Goal: Navigation & Orientation: Understand site structure

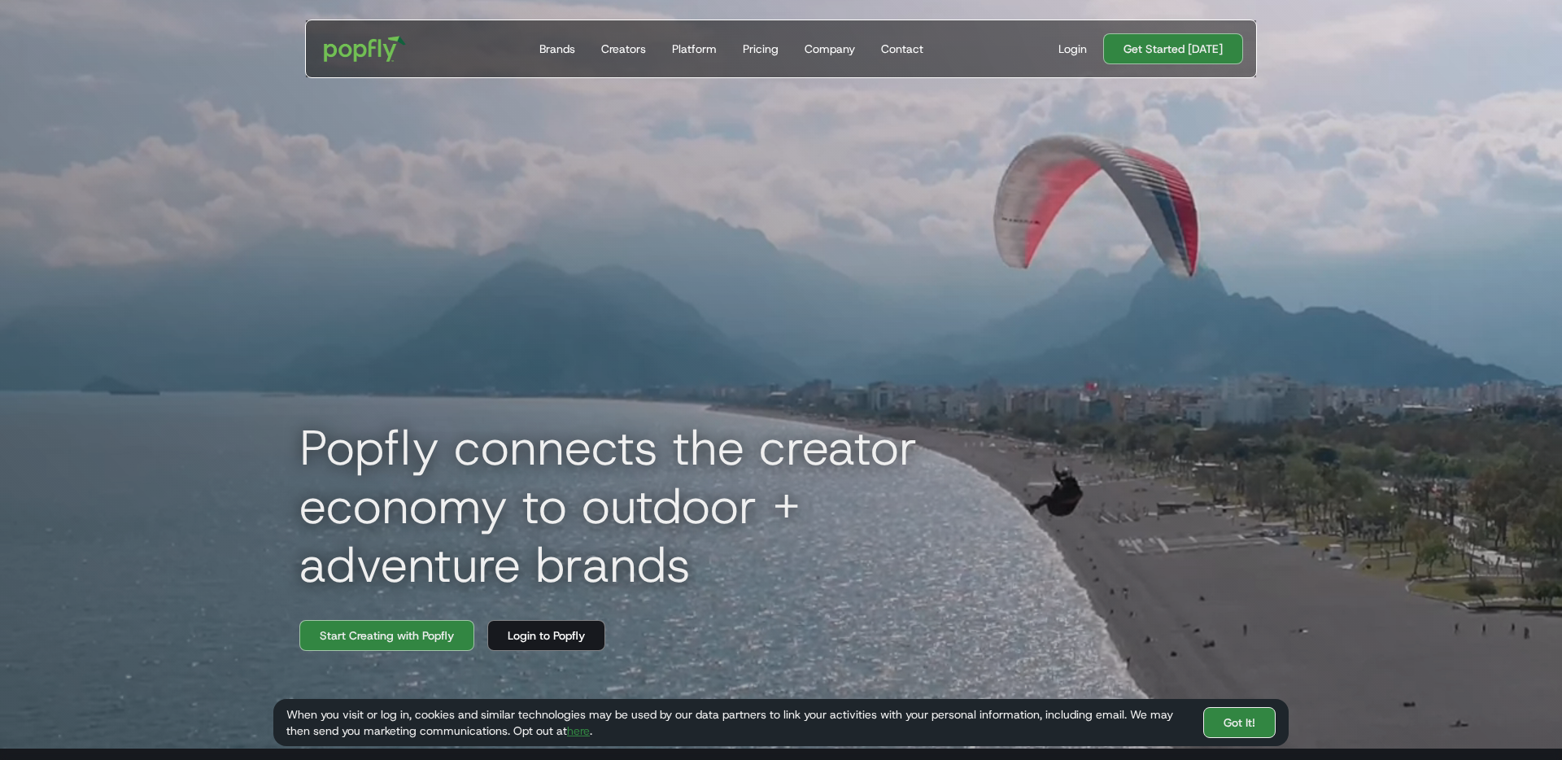
click at [1232, 722] on link "Got It!" at bounding box center [1239, 722] width 72 height 31
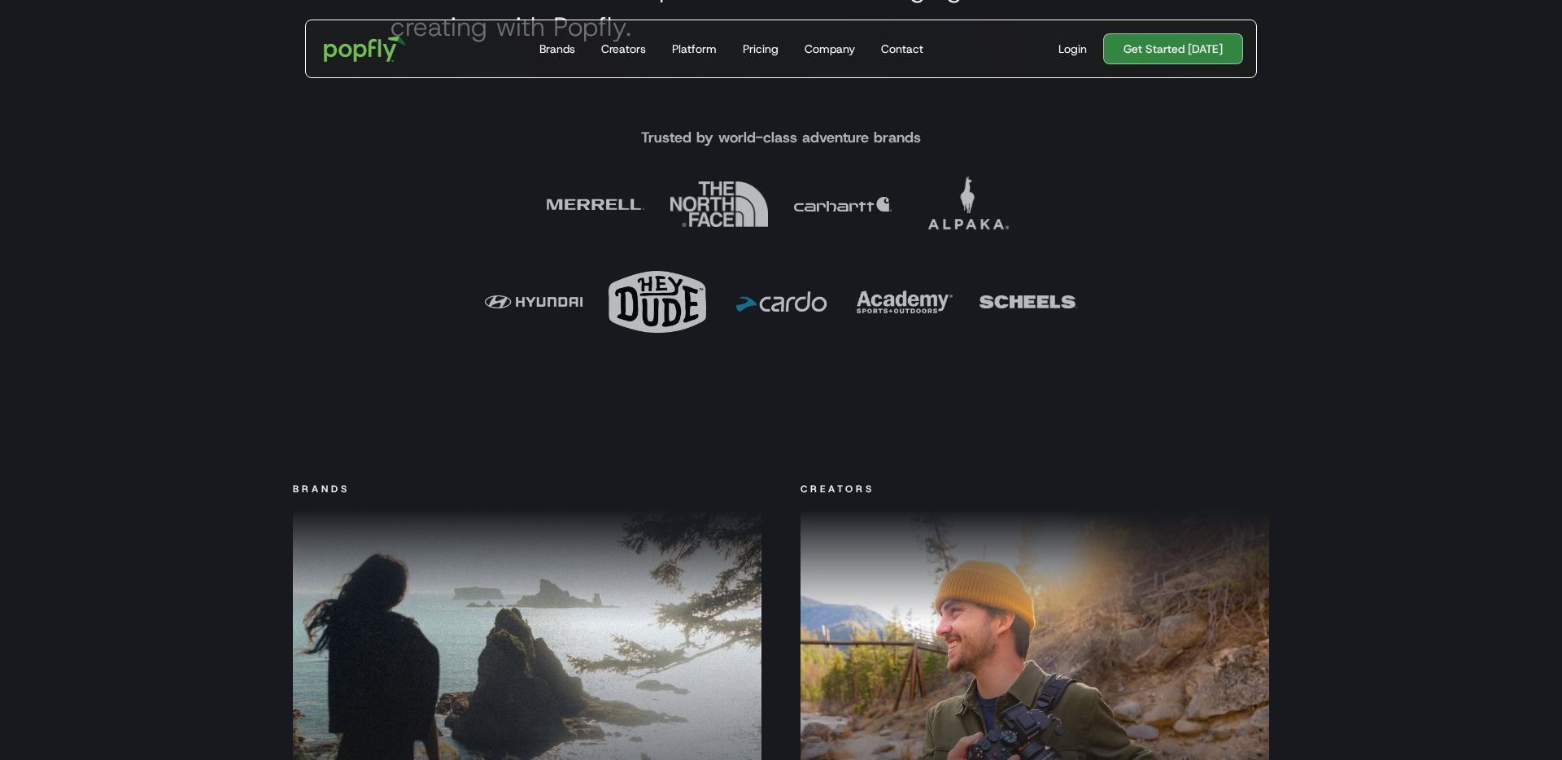
scroll to position [886, 0]
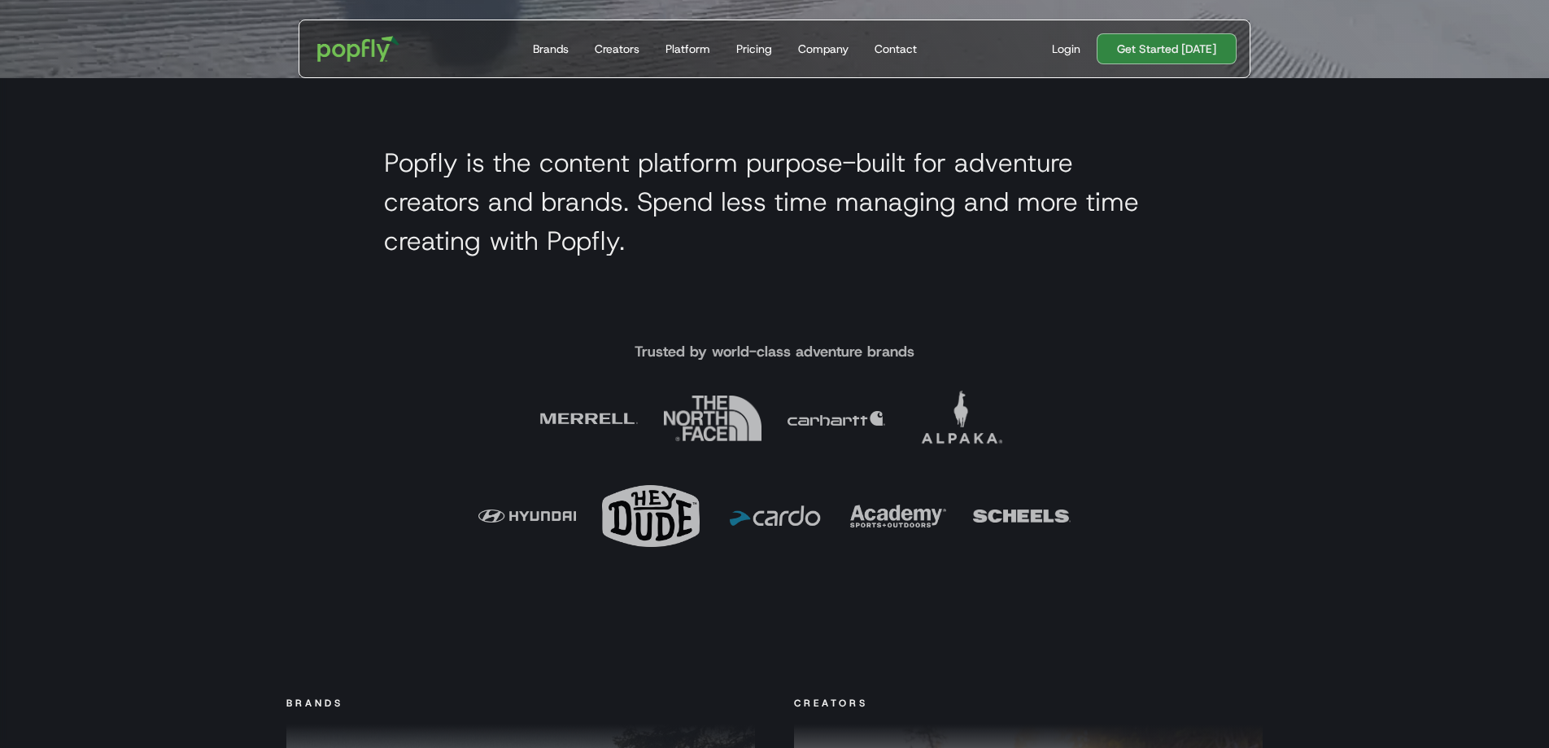
scroll to position [660, 0]
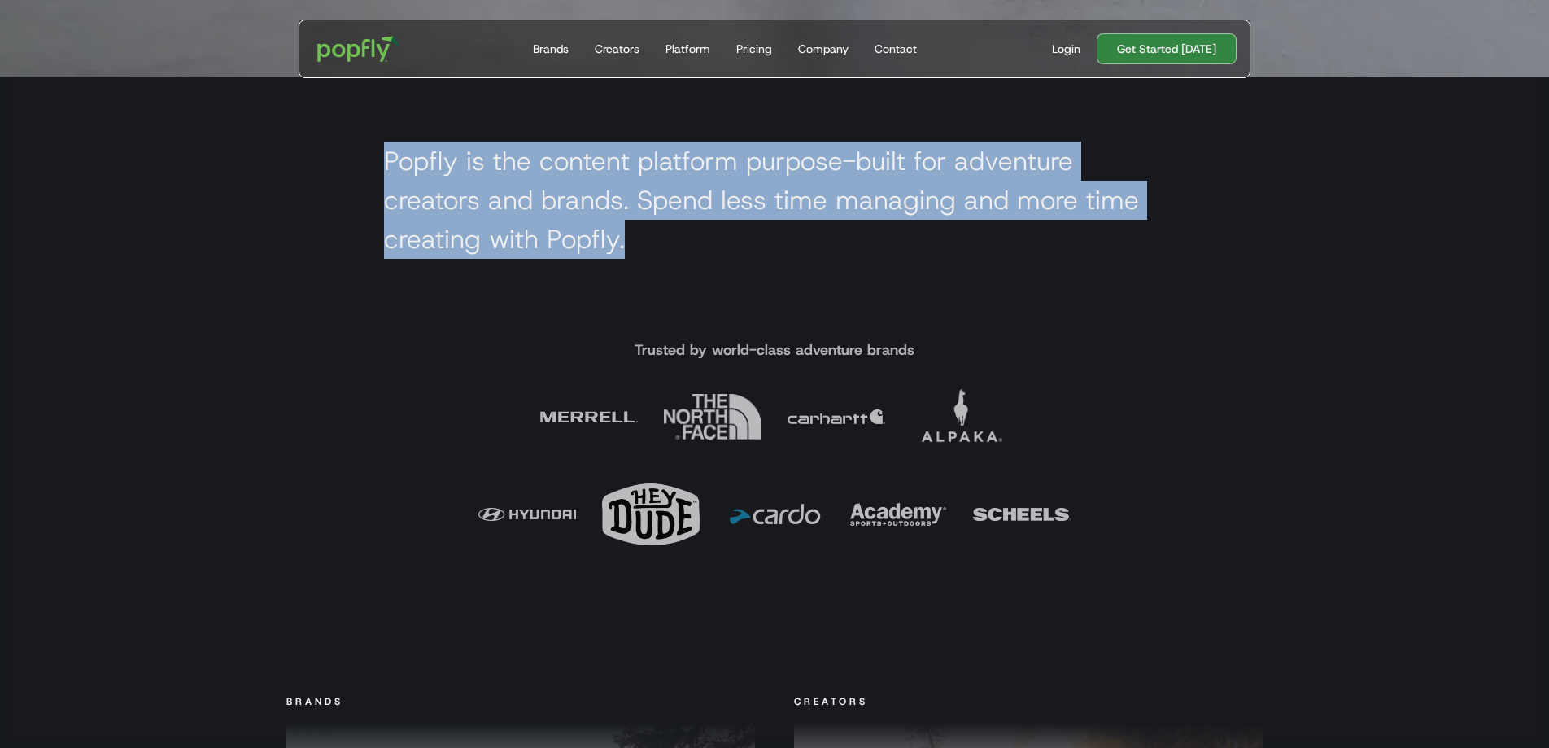
drag, startPoint x: 535, startPoint y: 218, endPoint x: 377, endPoint y: 149, distance: 173.1
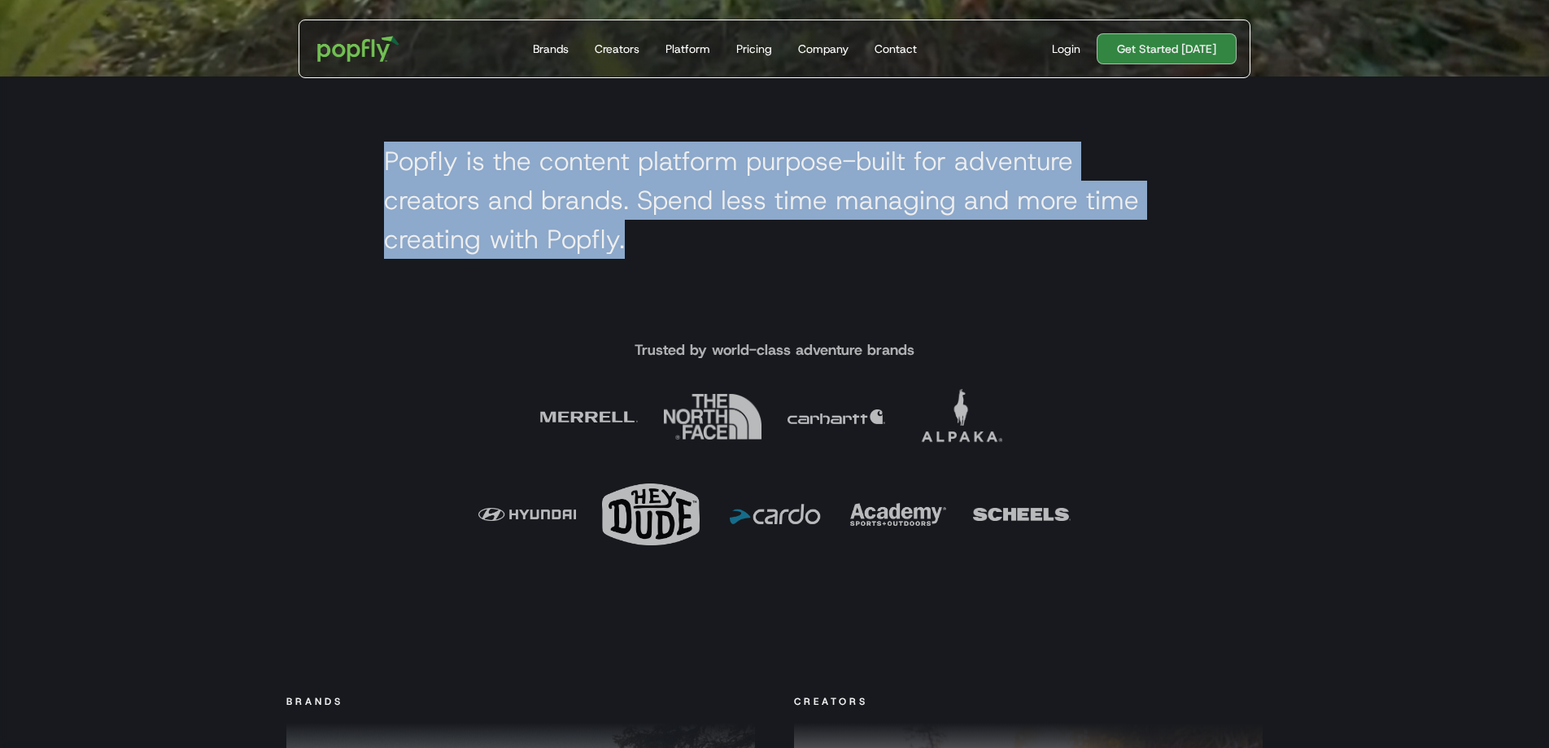
click at [377, 149] on section "Popfly is the content platform purpose-built for adventure creators and brands.…" at bounding box center [774, 203] width 1549 height 255
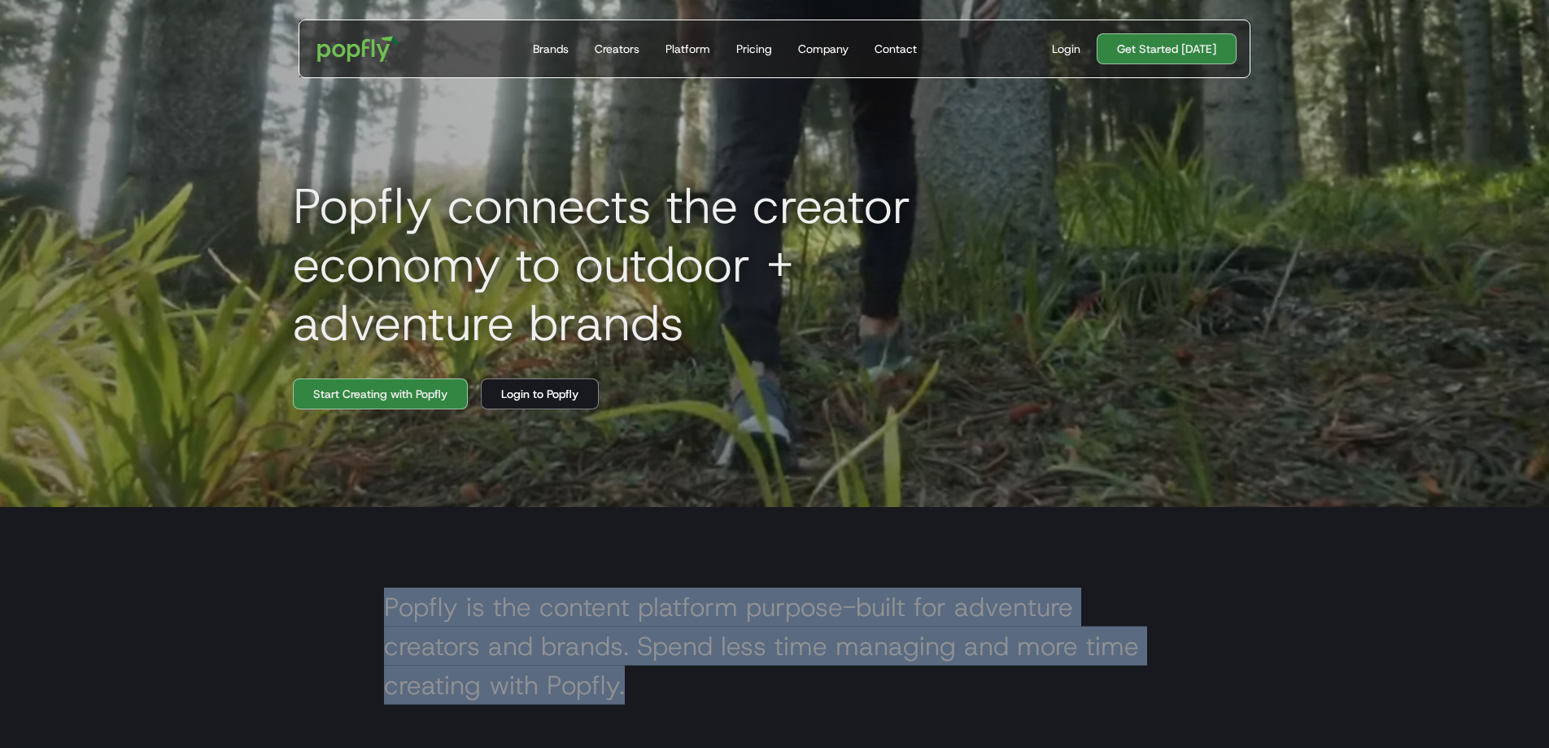
scroll to position [228, 0]
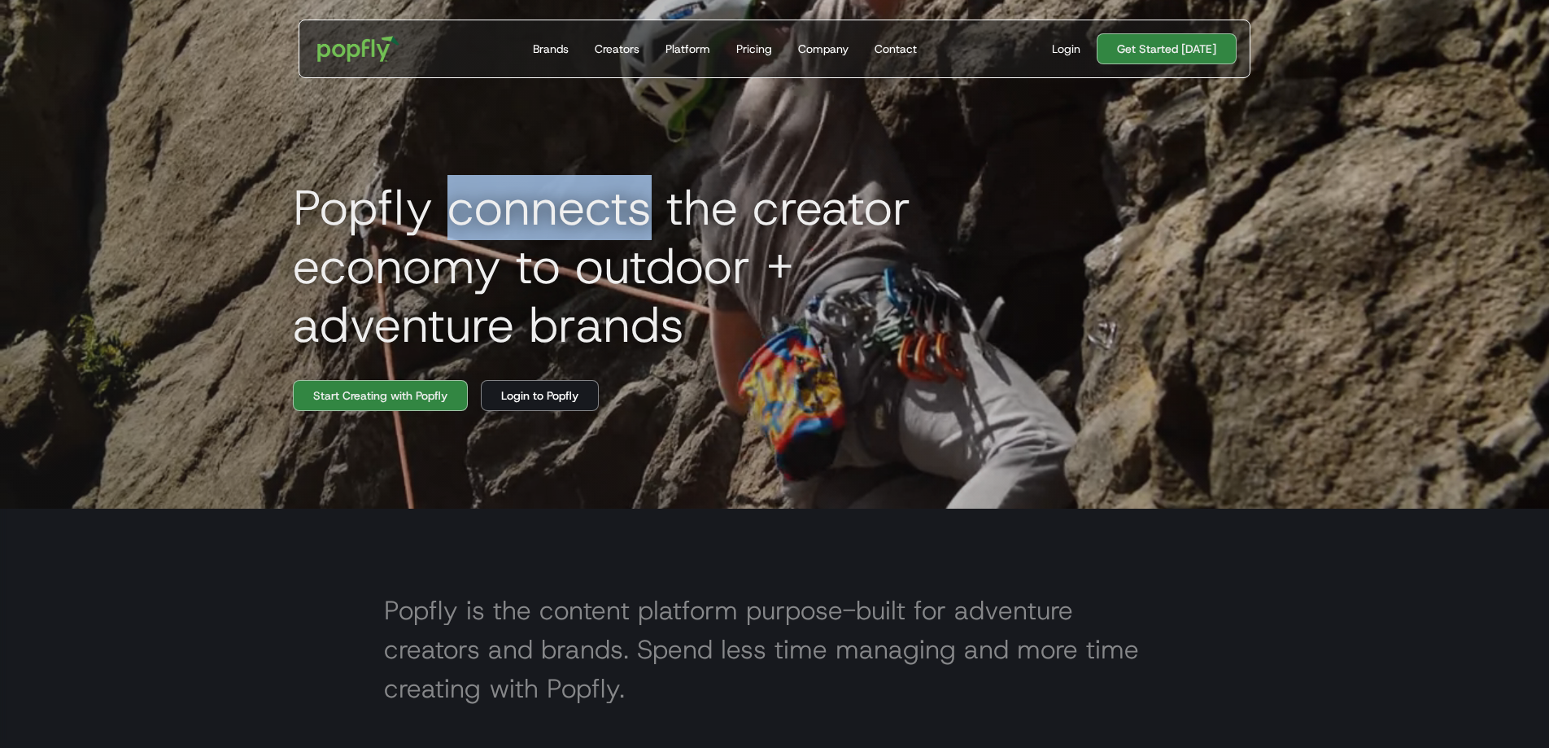
drag, startPoint x: 491, startPoint y: 212, endPoint x: 659, endPoint y: 212, distance: 168.4
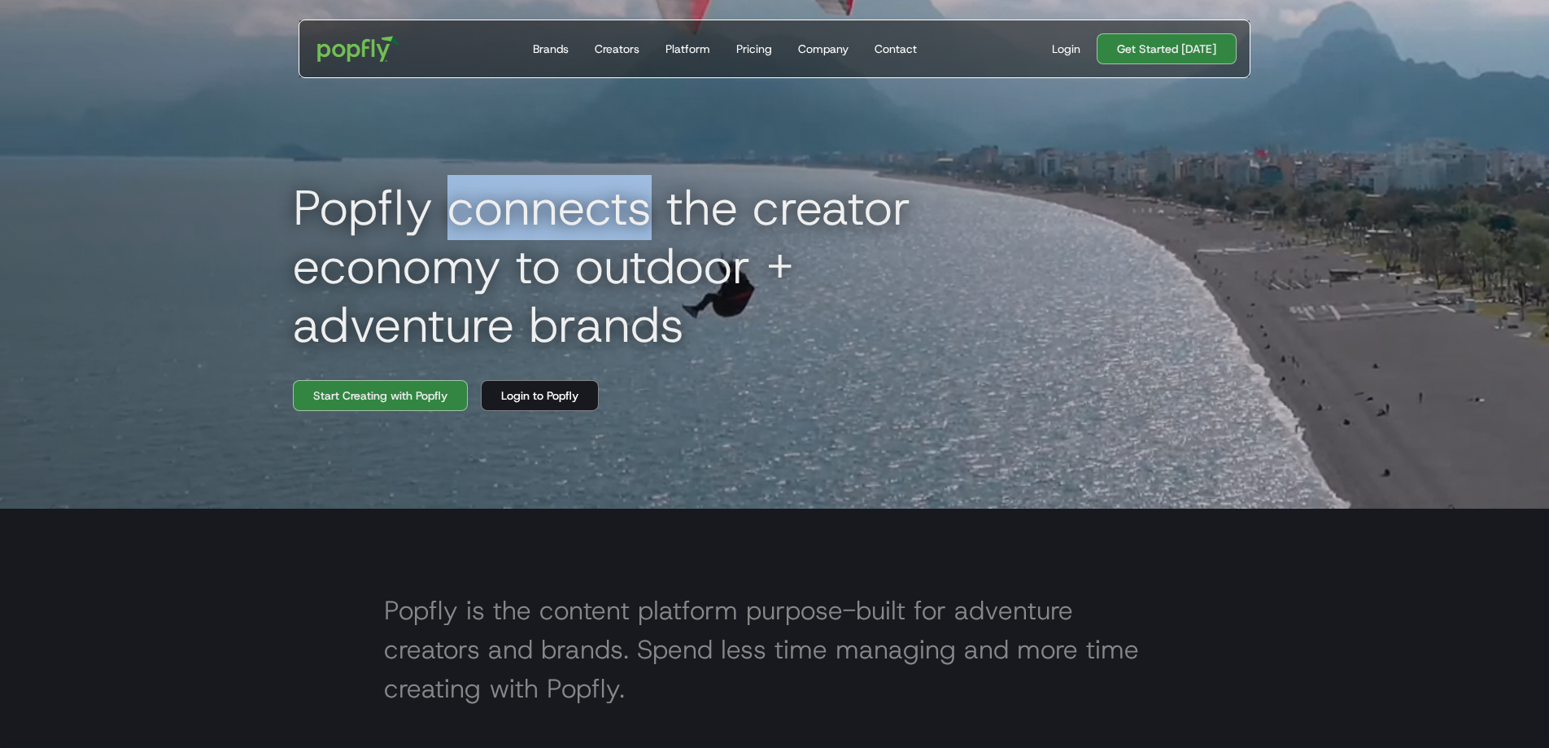
click at [659, 212] on h1 "Popfly connects the creator economy to outdoor + adventure brands" at bounding box center [646, 266] width 732 height 176
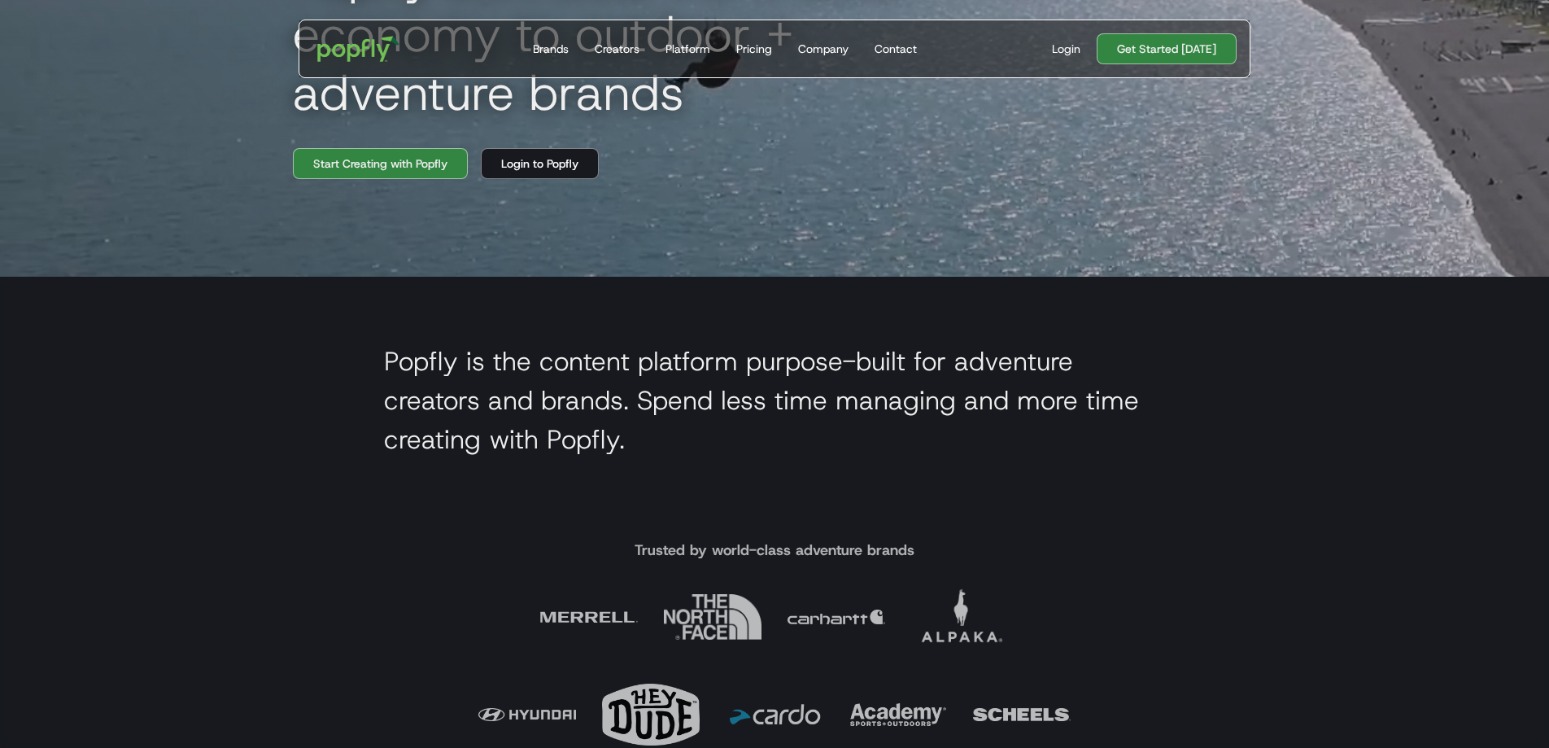
click at [234, 356] on section "Popfly is the content platform purpose-built for adventure creators and brands.…" at bounding box center [774, 404] width 1549 height 255
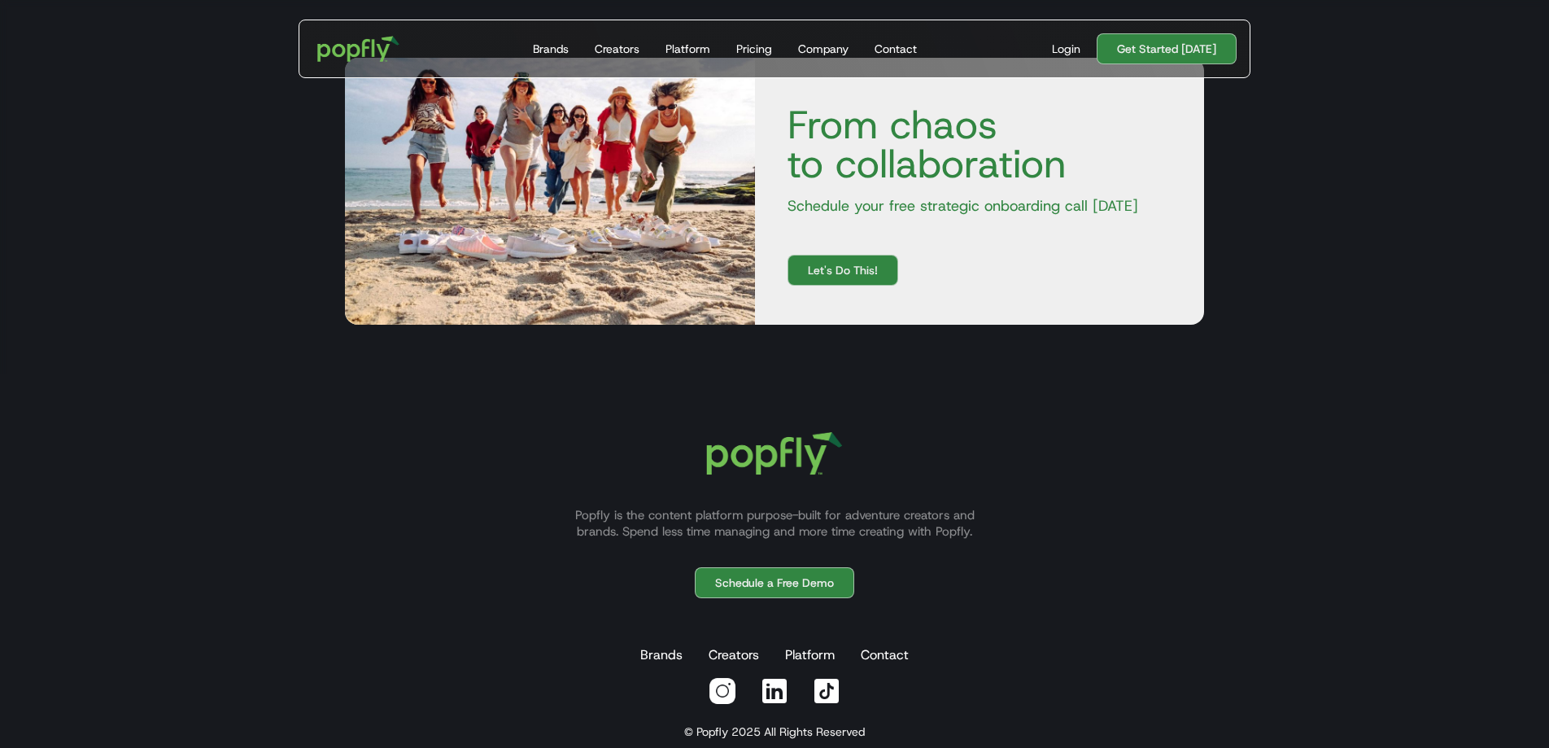
scroll to position [5538, 0]
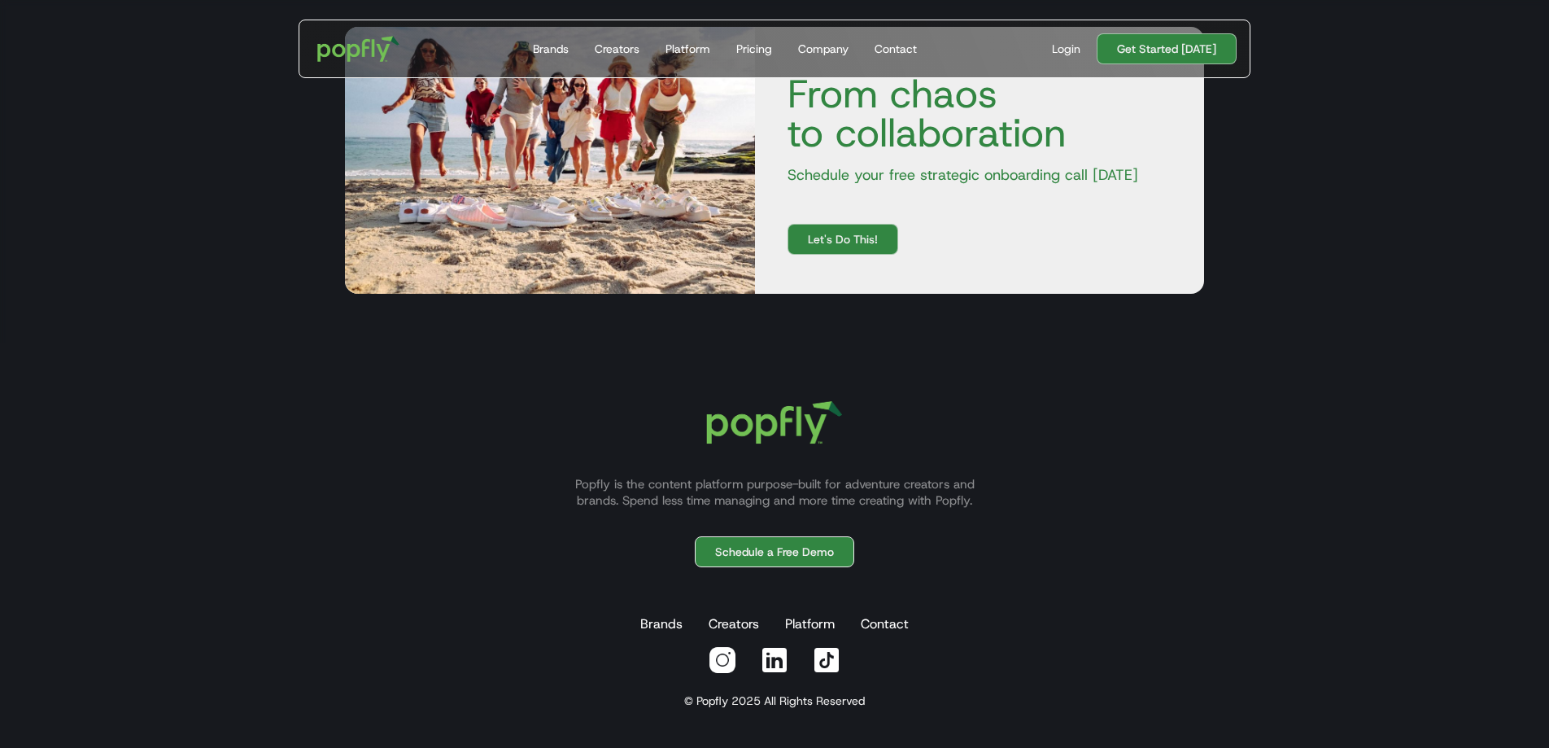
click at [827, 559] on link "Schedule a Free Demo" at bounding box center [774, 551] width 159 height 31
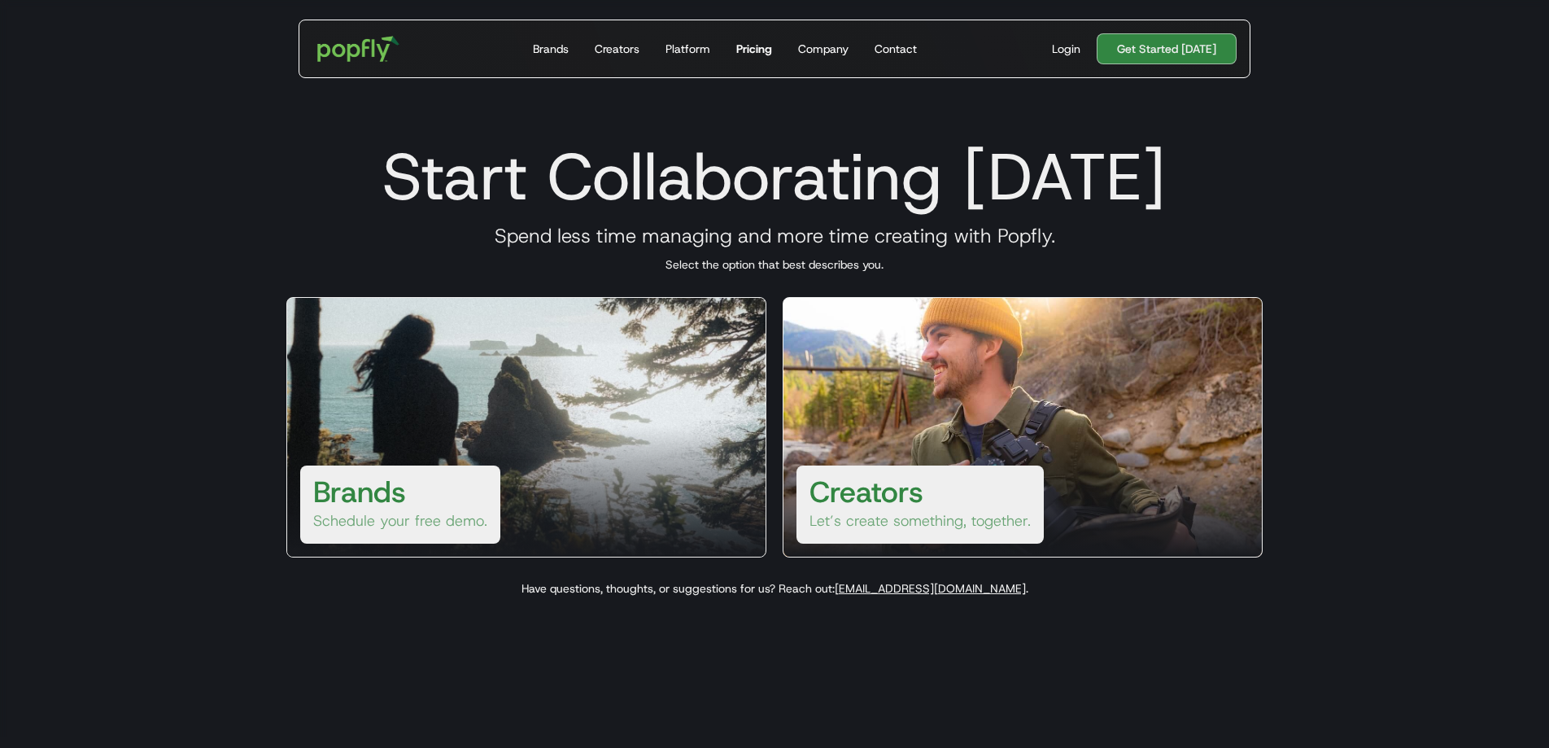
click at [749, 51] on div "Pricing" at bounding box center [754, 49] width 36 height 16
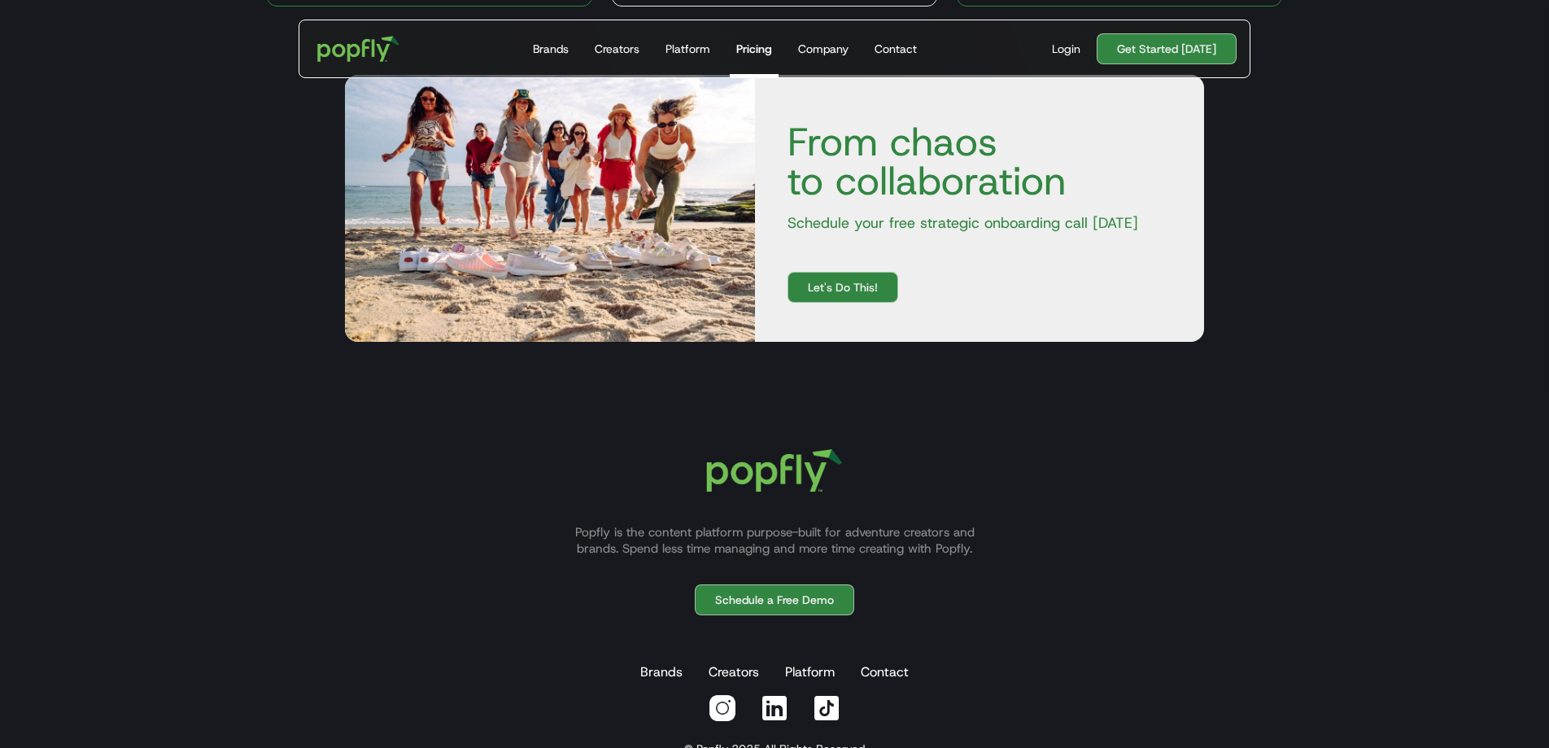
scroll to position [915, 0]
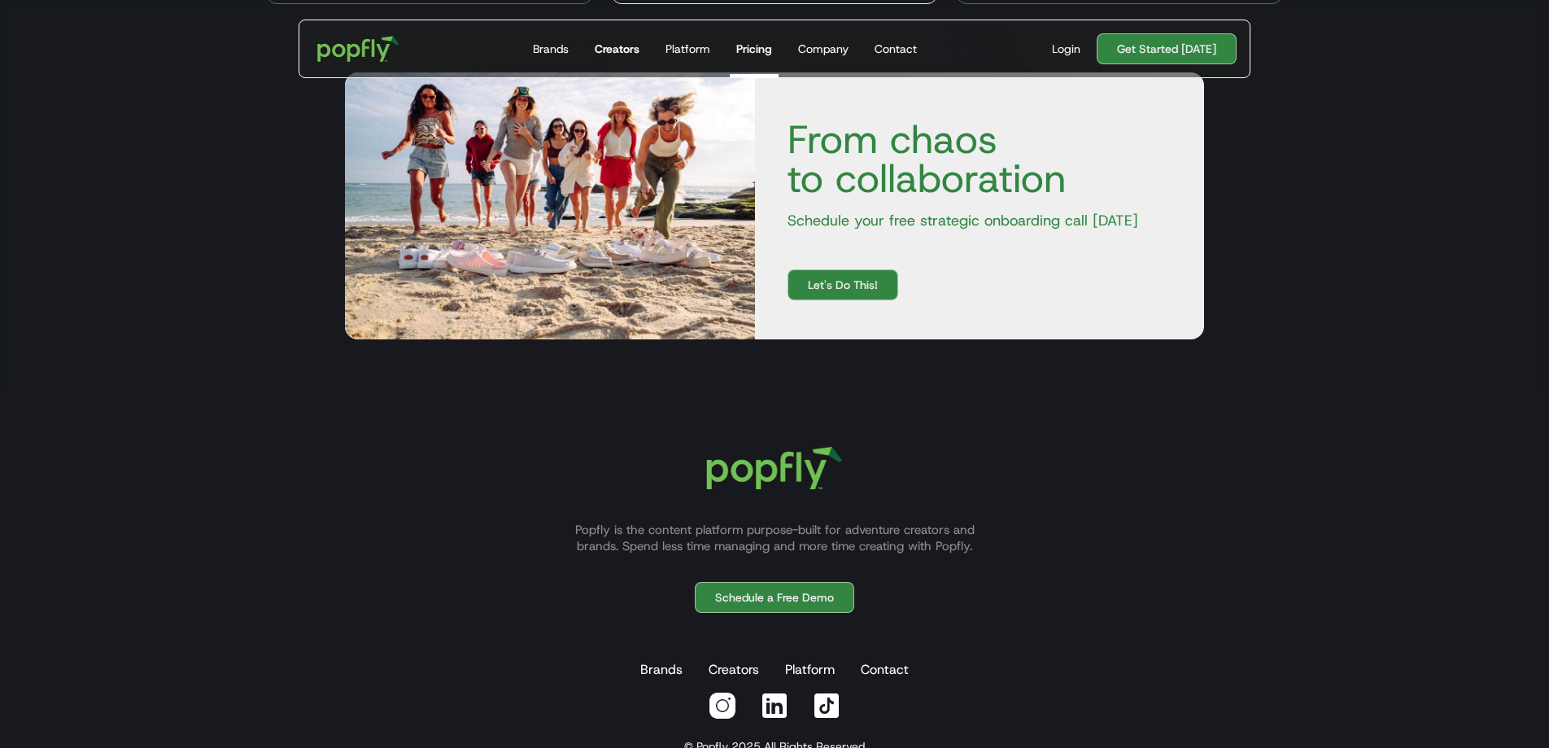
click at [619, 49] on div "Creators" at bounding box center [617, 49] width 45 height 16
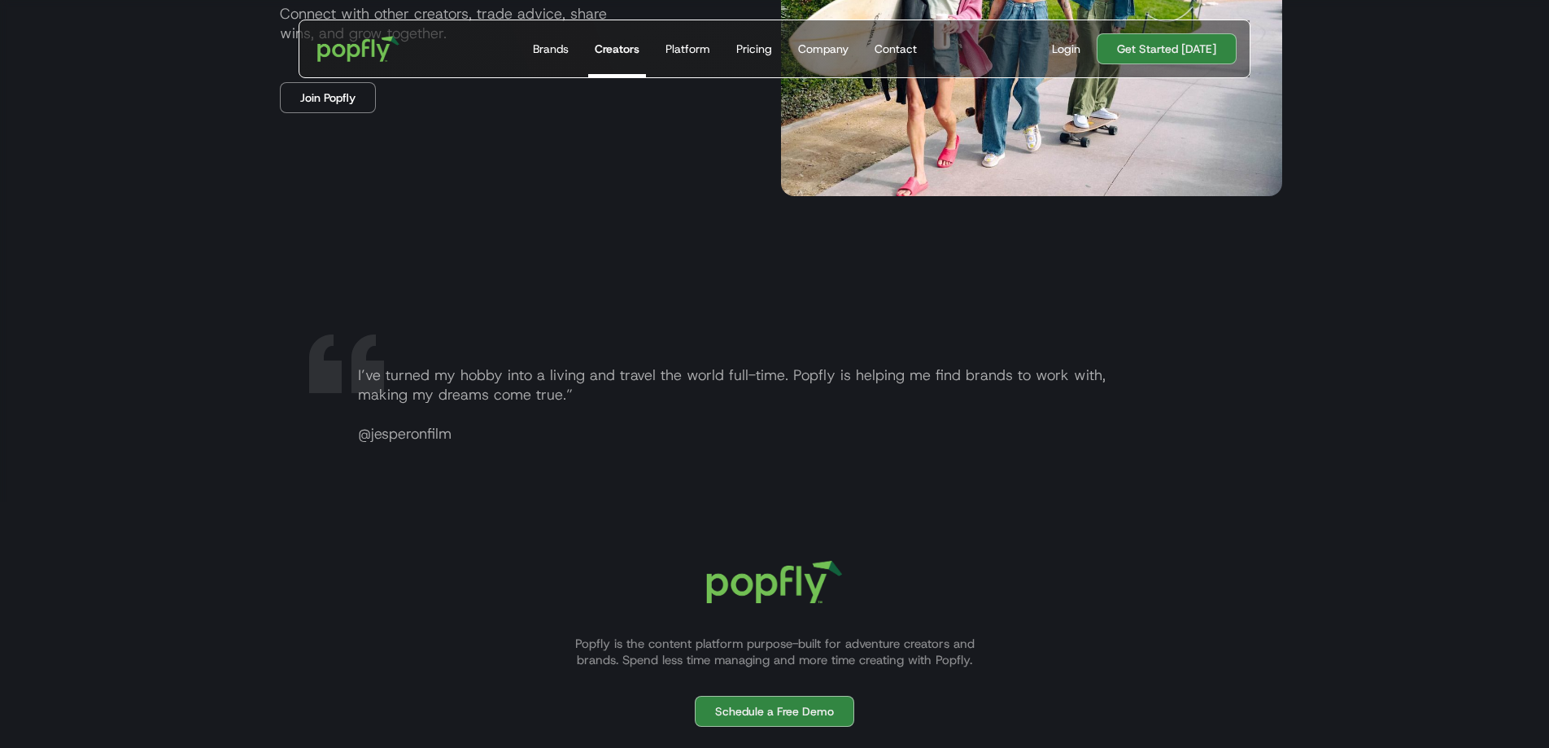
scroll to position [3022, 0]
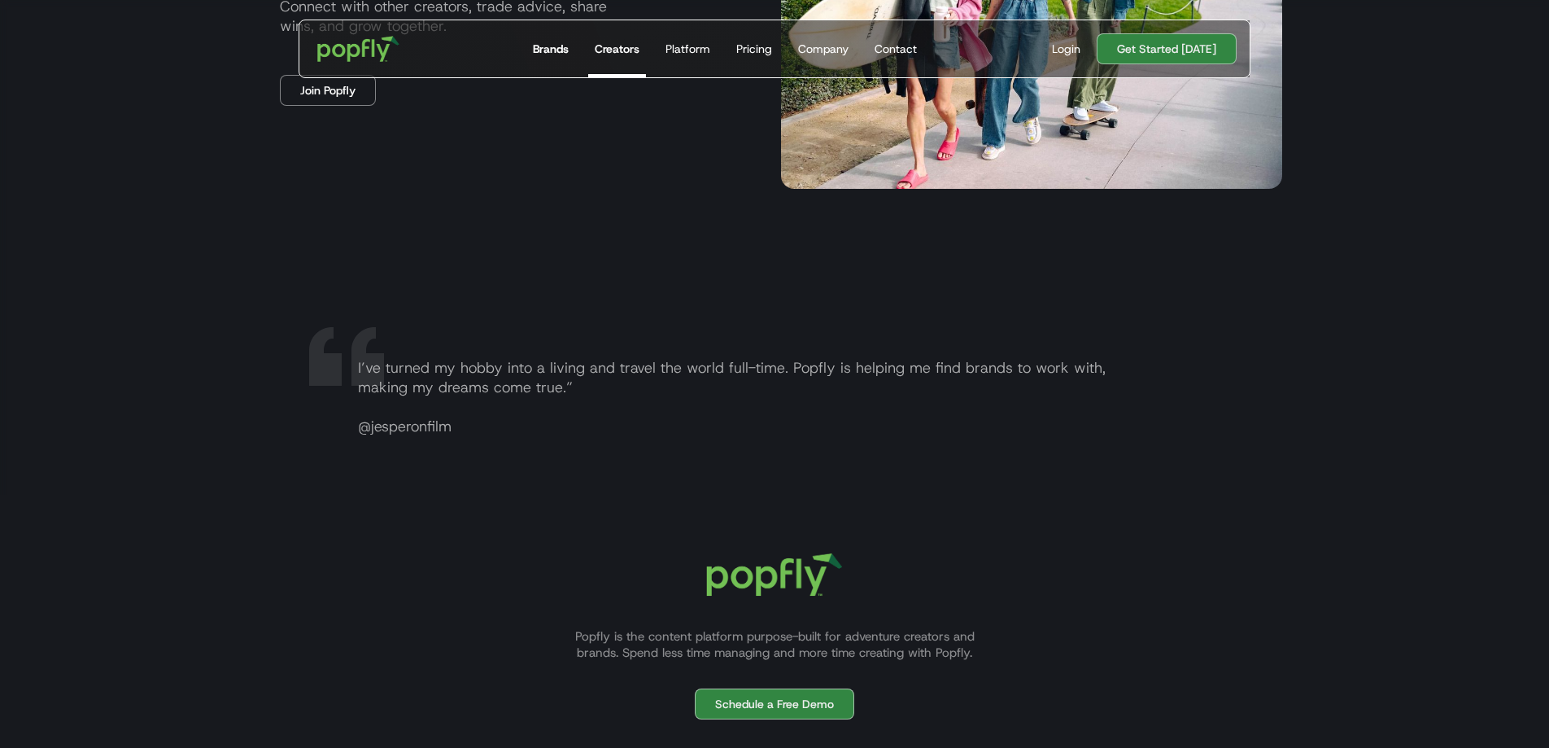
click at [564, 51] on div "Brands" at bounding box center [551, 49] width 36 height 16
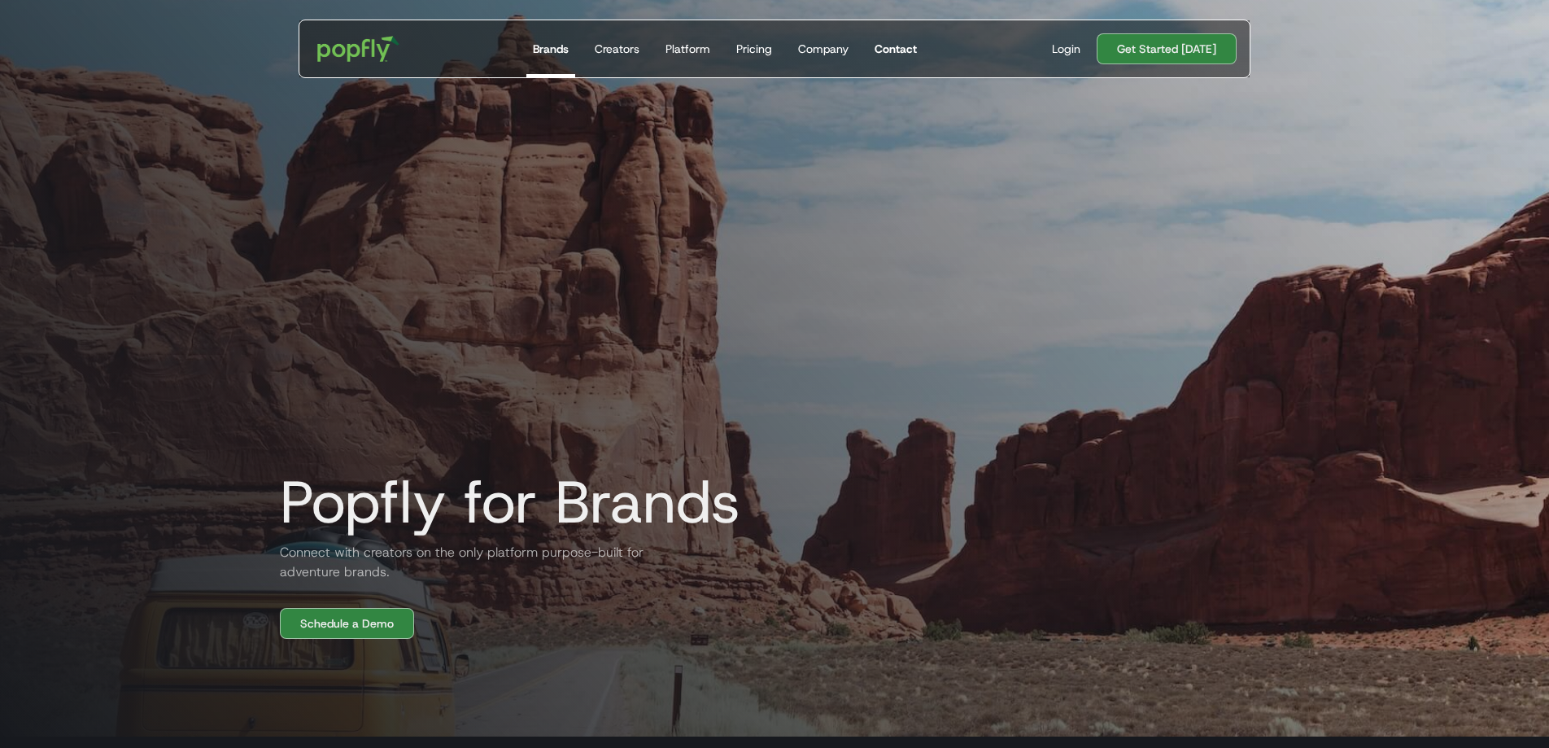
click at [896, 46] on div "Contact" at bounding box center [896, 49] width 42 height 16
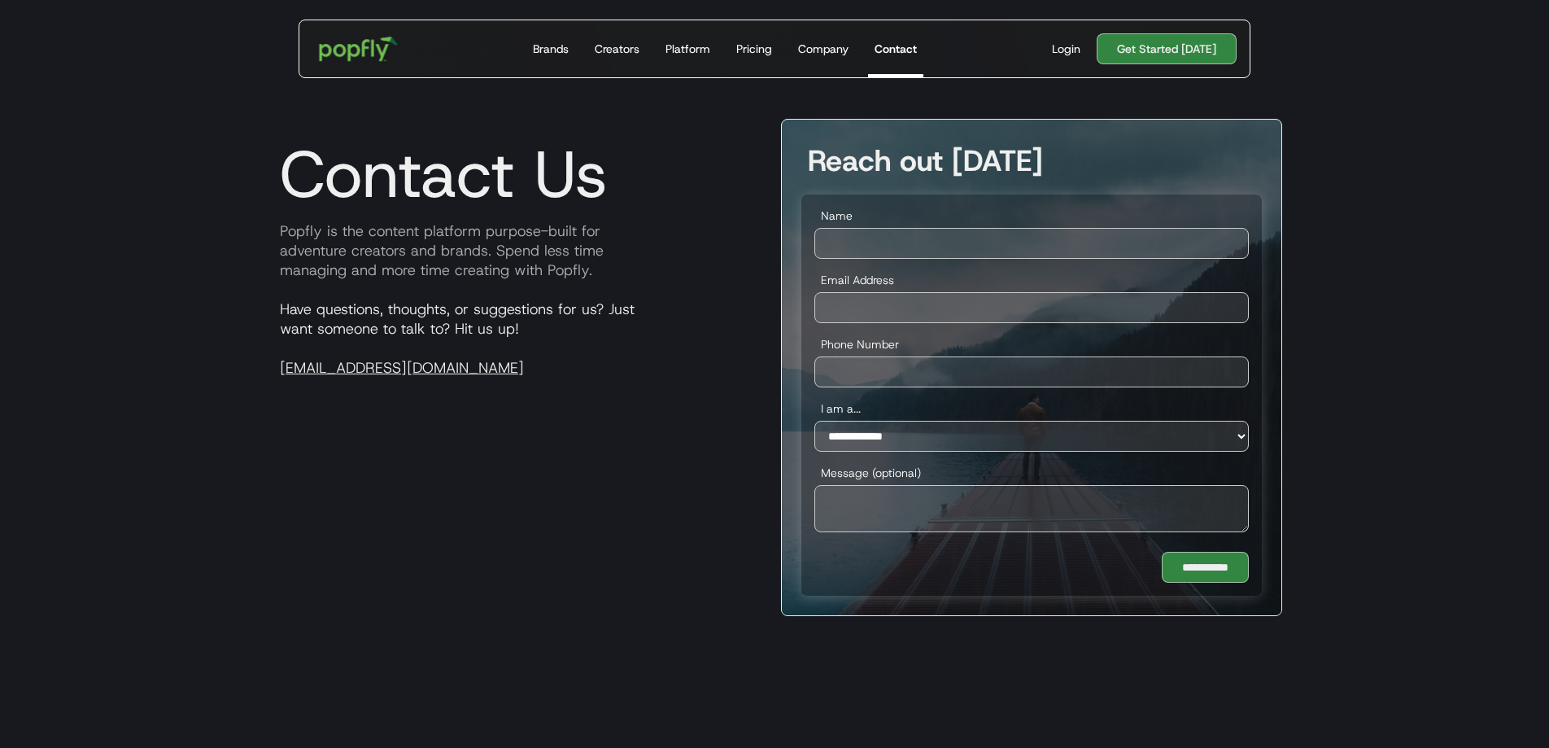
click at [367, 54] on img "home" at bounding box center [358, 48] width 101 height 47
